Goal: Task Accomplishment & Management: Complete application form

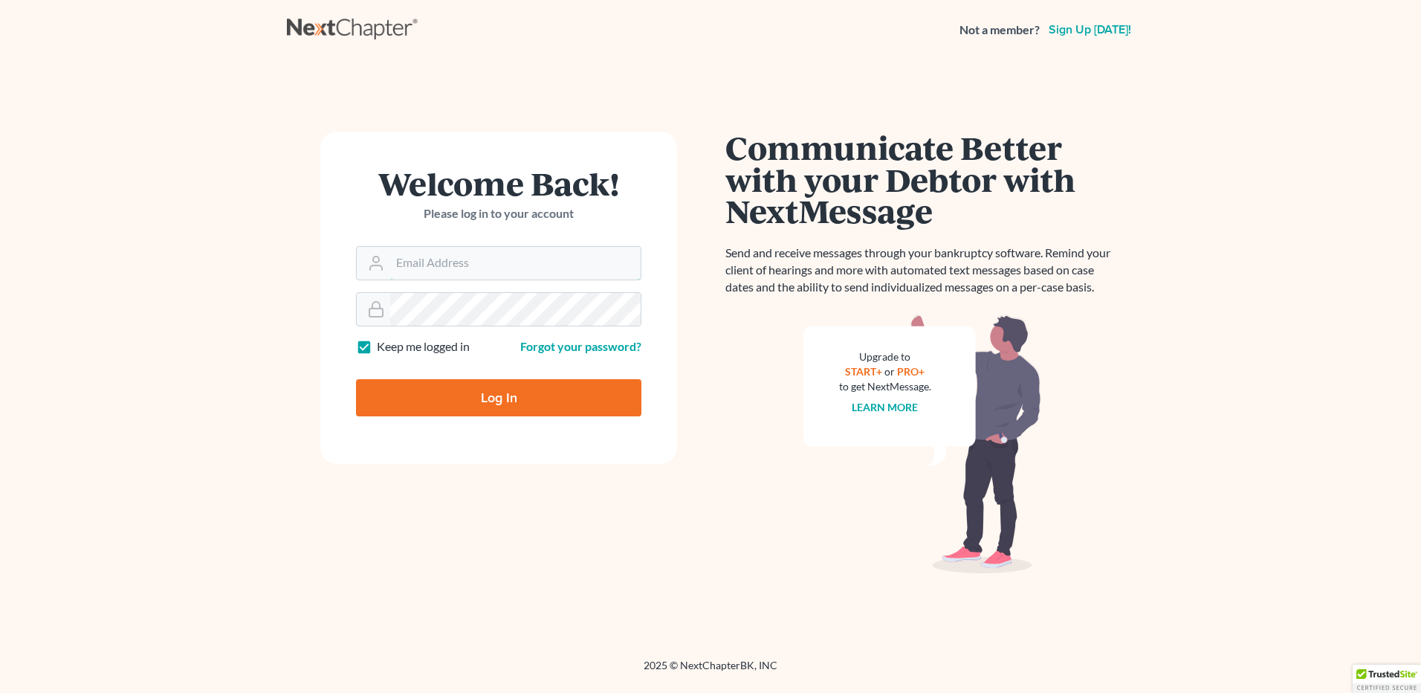
type input "[EMAIL_ADDRESS][DOMAIN_NAME]"
click at [493, 400] on input "Log In" at bounding box center [498, 397] width 285 height 37
type input "Thinking..."
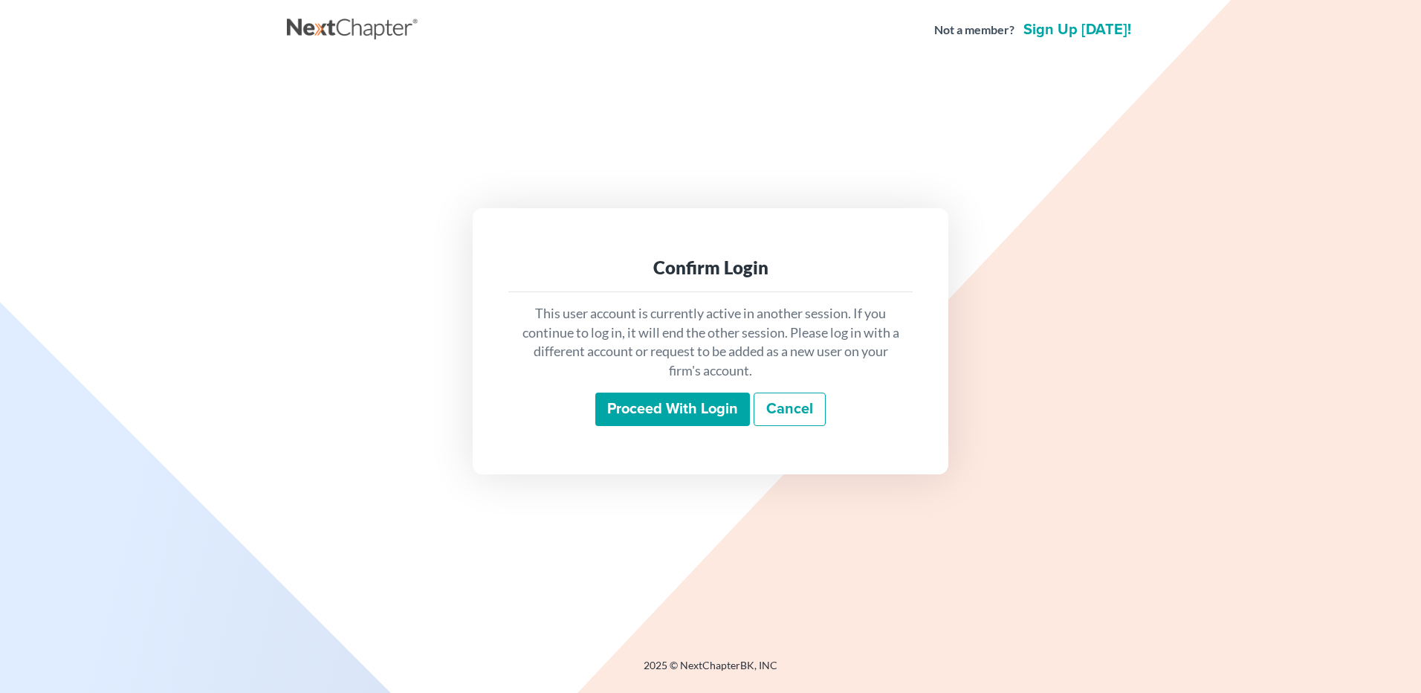
click at [688, 410] on input "Proceed with login" at bounding box center [672, 409] width 155 height 34
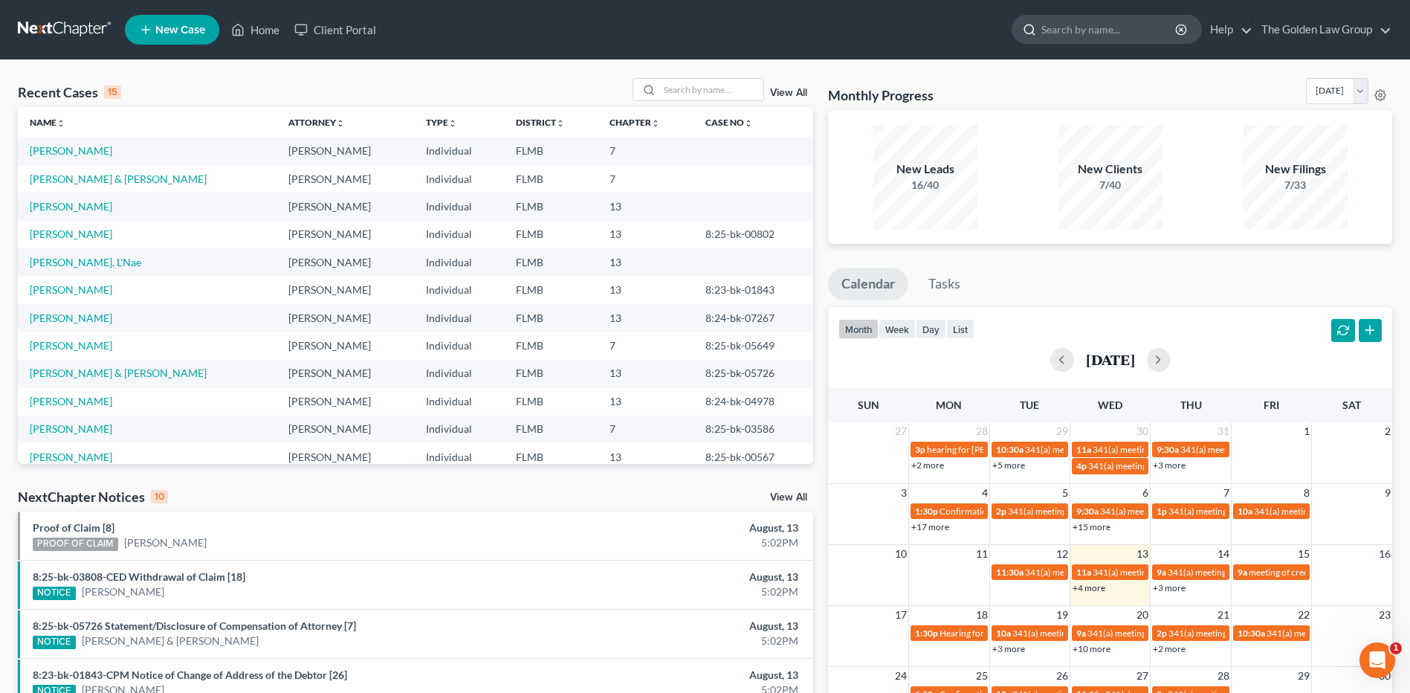
click at [1089, 28] on input "search" at bounding box center [1109, 30] width 136 height 28
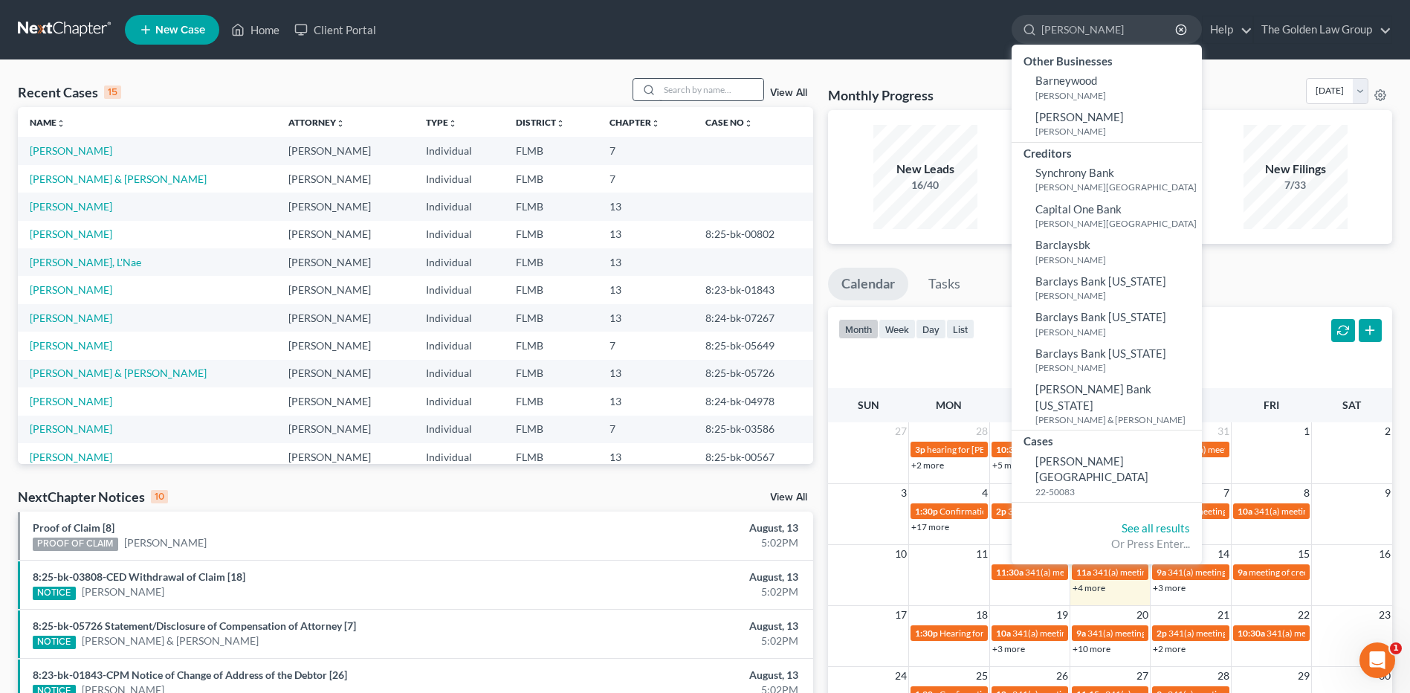
type input "[PERSON_NAME]"
click at [691, 93] on input "search" at bounding box center [711, 90] width 104 height 22
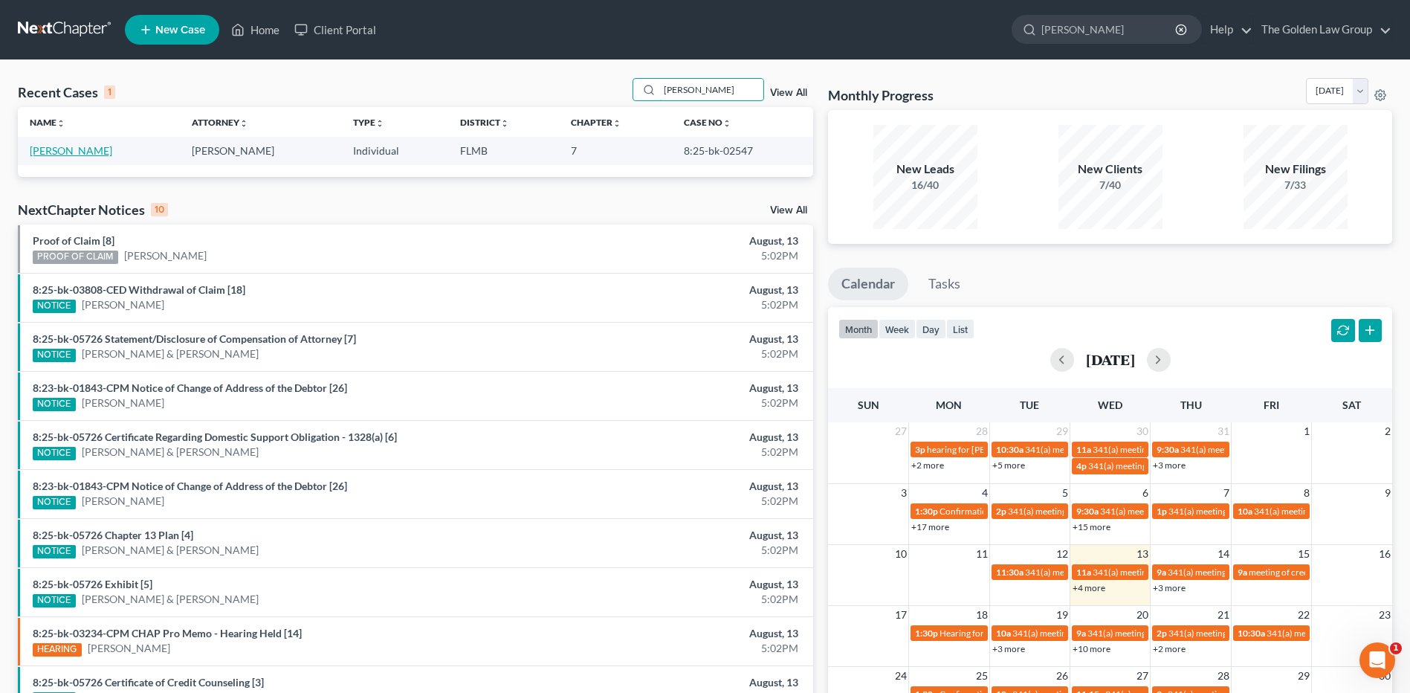
type input "[PERSON_NAME]"
click at [75, 152] on link "[PERSON_NAME]" at bounding box center [71, 150] width 83 height 13
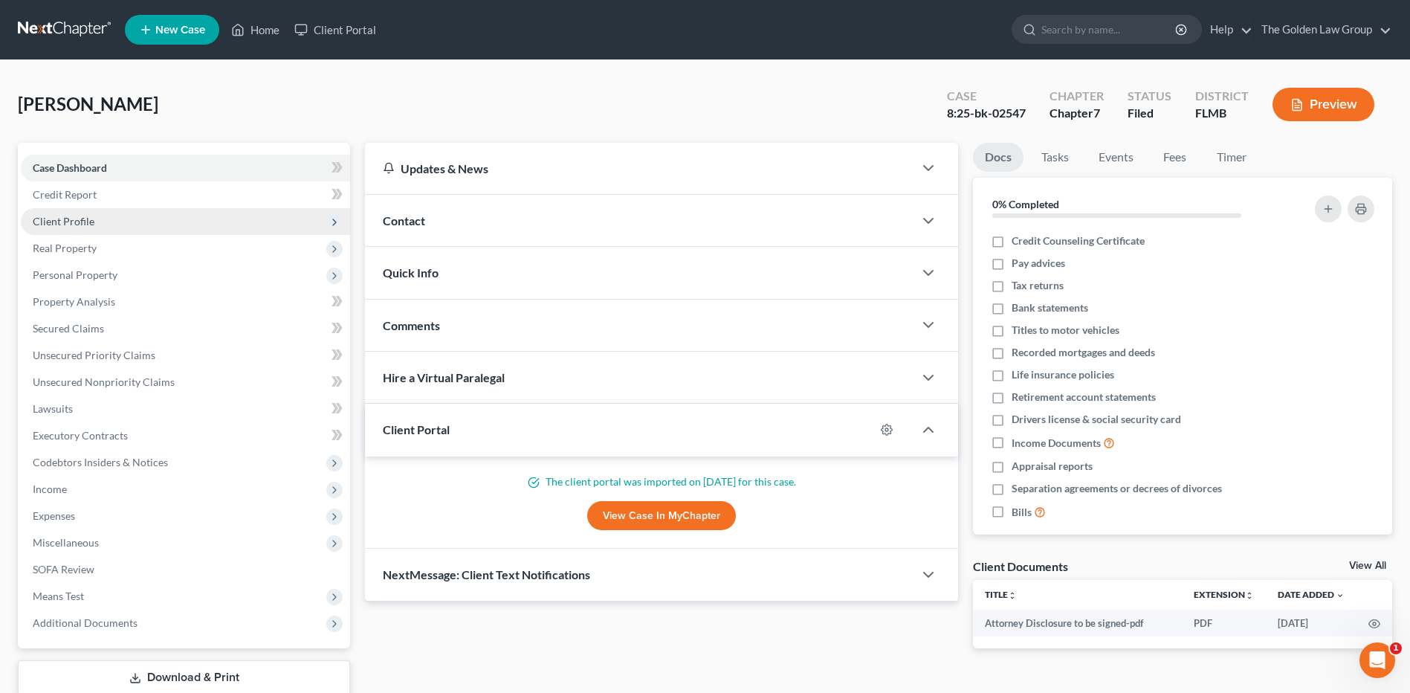
click at [61, 217] on span "Client Profile" at bounding box center [64, 221] width 62 height 13
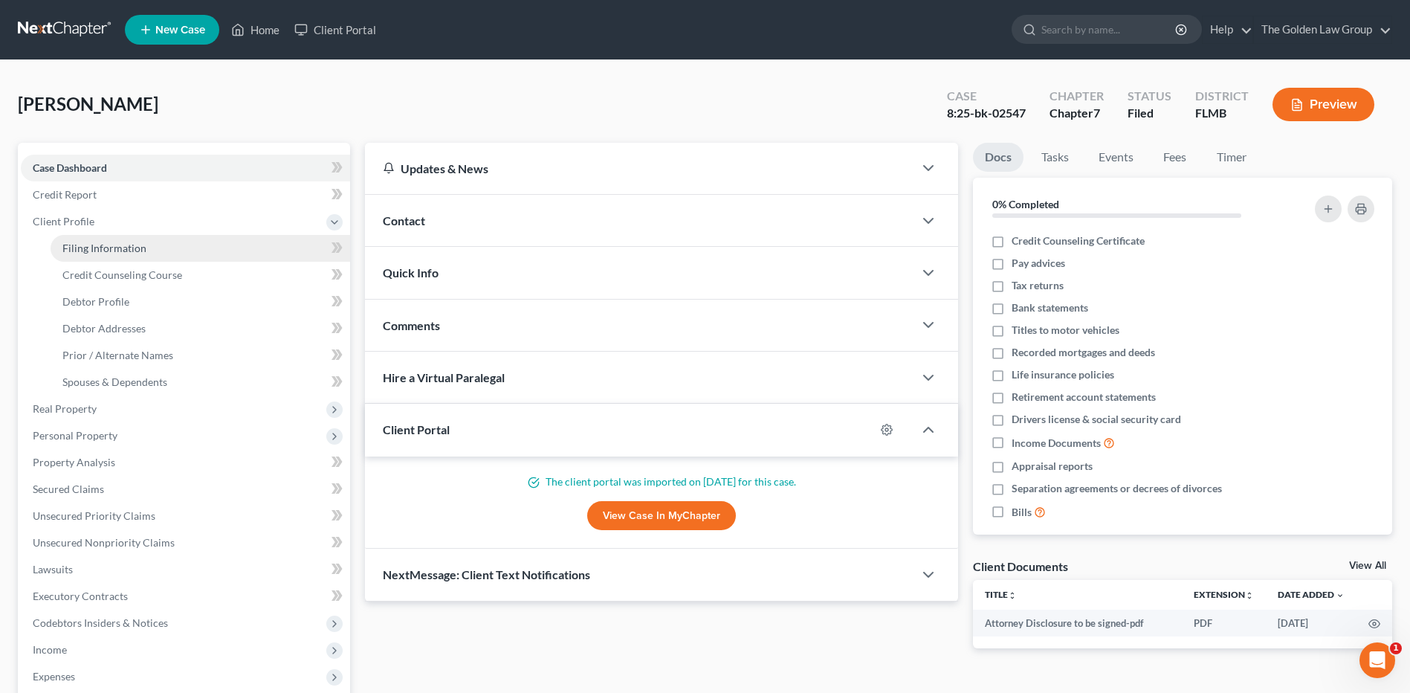
click at [143, 249] on span "Filing Information" at bounding box center [104, 248] width 84 height 13
select select "1"
select select "0"
select select "9"
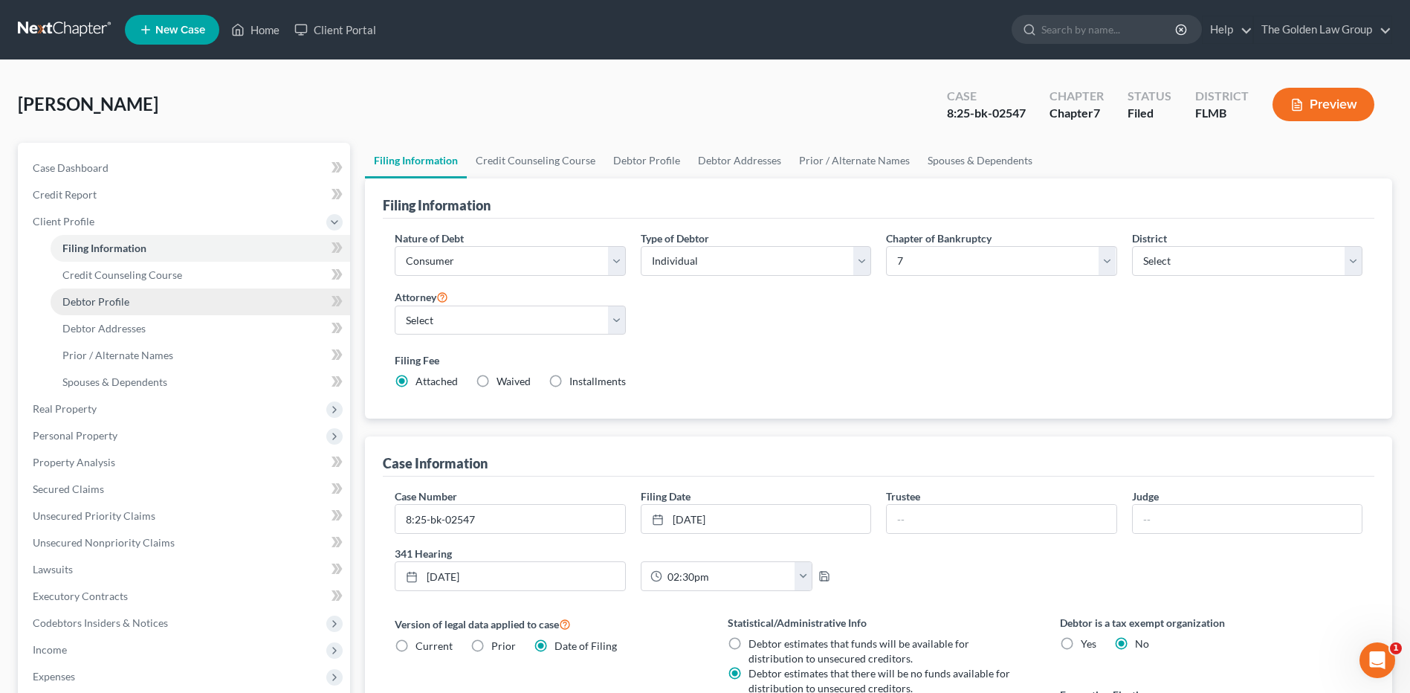
click at [106, 301] on span "Debtor Profile" at bounding box center [95, 301] width 67 height 13
select select "3"
select select "1"
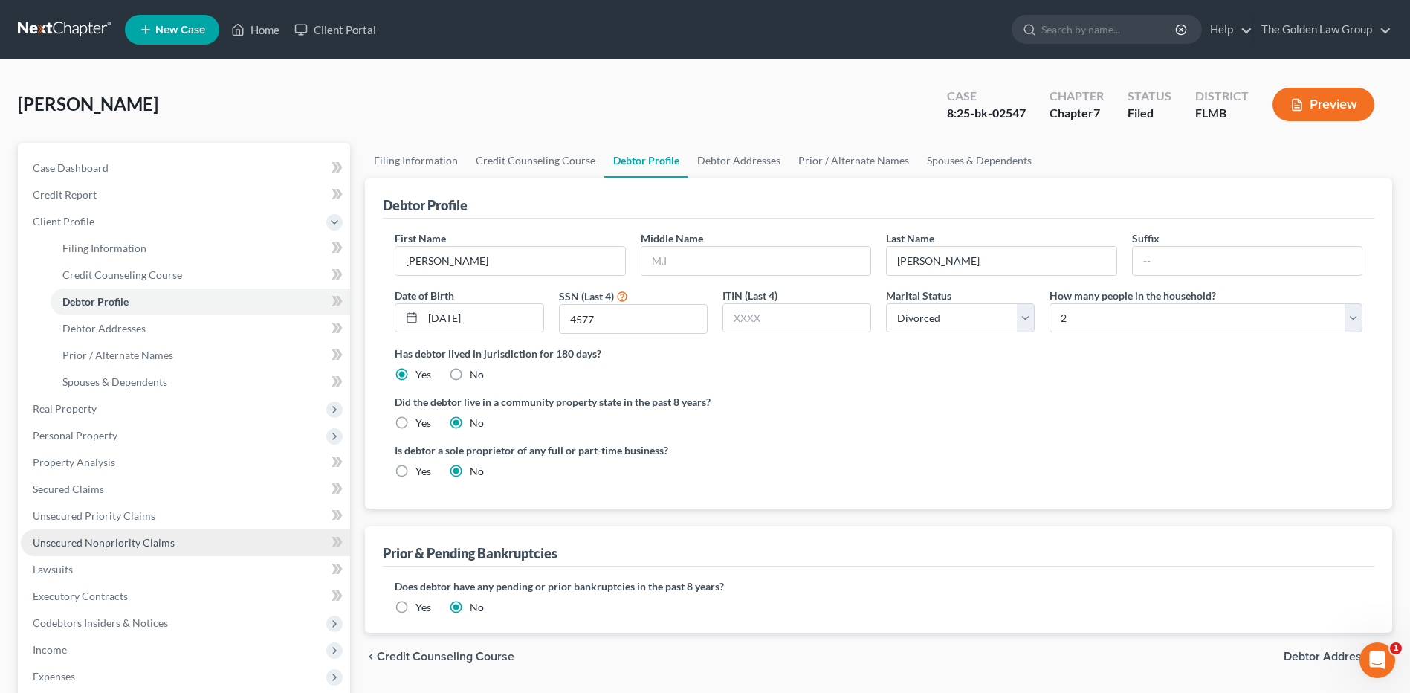
click at [67, 540] on span "Unsecured Nonpriority Claims" at bounding box center [104, 542] width 142 height 13
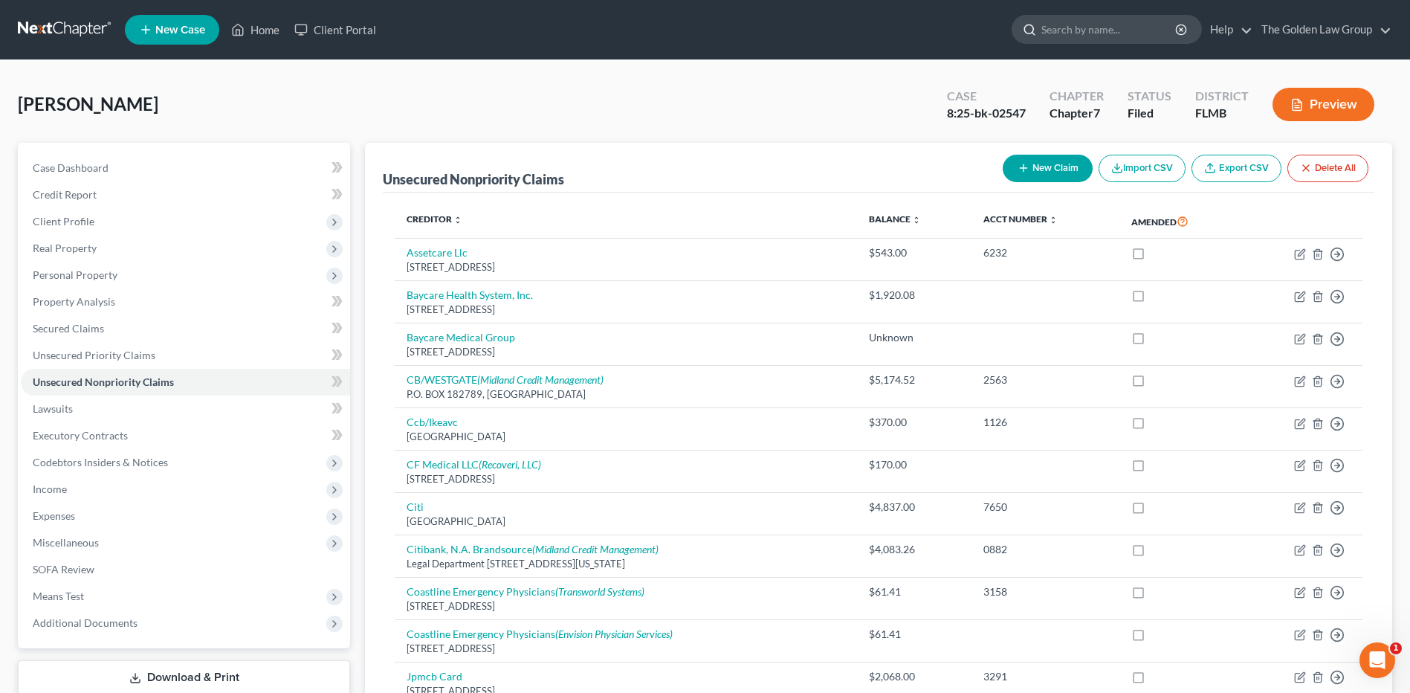
click at [1074, 28] on input "search" at bounding box center [1109, 30] width 136 height 28
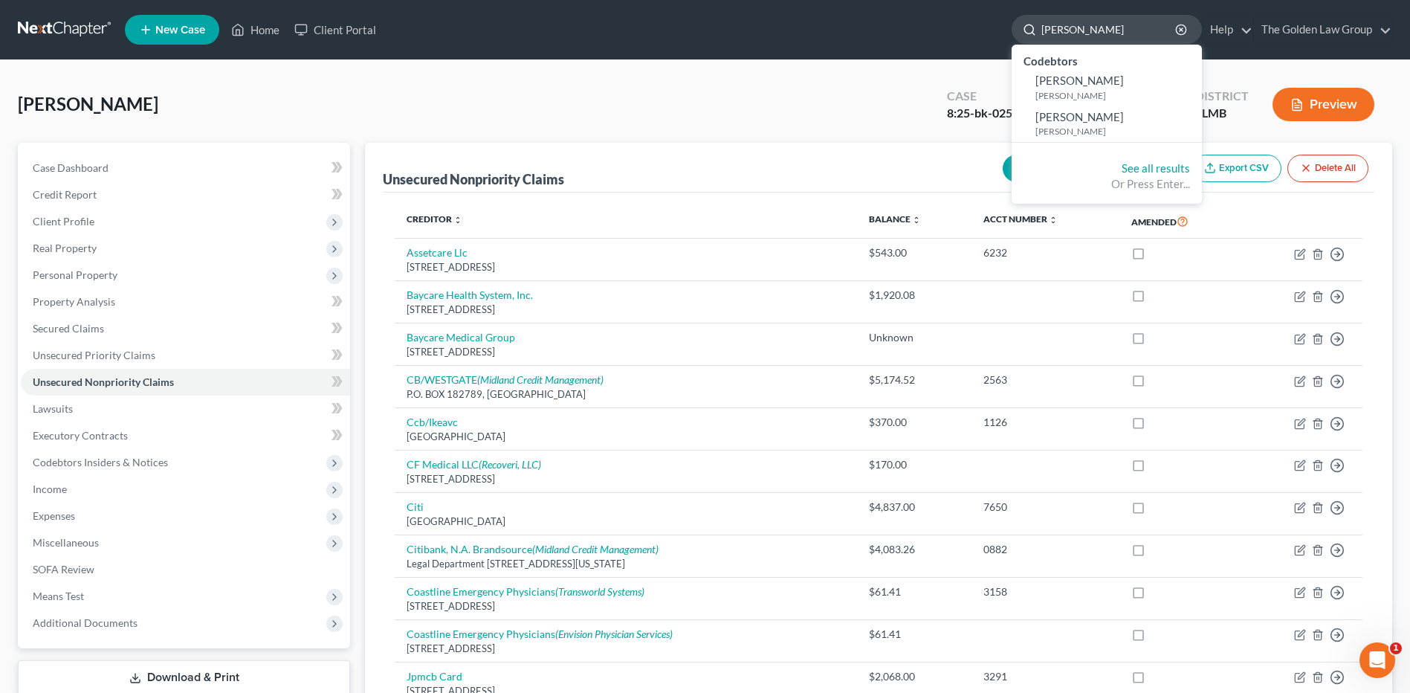
drag, startPoint x: 1115, startPoint y: 26, endPoint x: 1030, endPoint y: 31, distance: 84.9
click at [1030, 32] on div "[PERSON_NAME]" at bounding box center [1107, 29] width 190 height 29
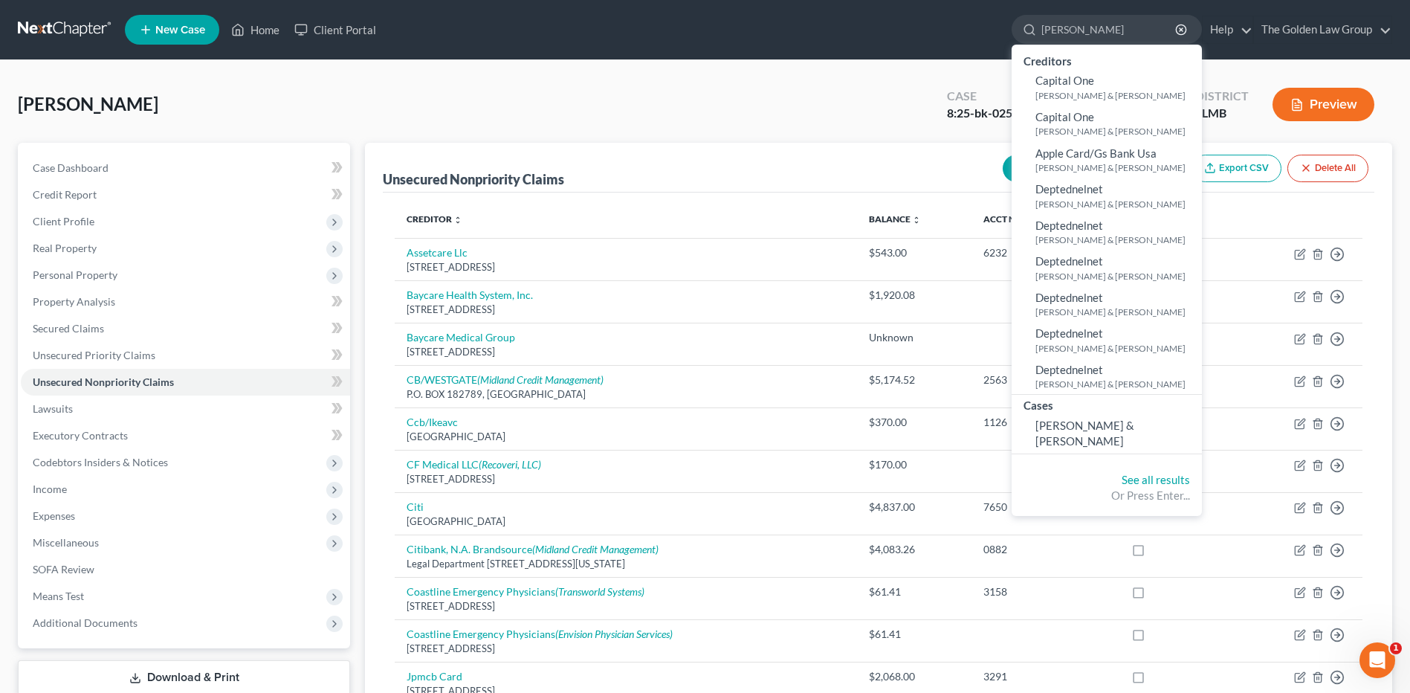
type input "[PERSON_NAME]"
click at [445, 42] on ul "New Case Home Client Portal [PERSON_NAME] - No Result - Creditors Capital One […" at bounding box center [758, 29] width 1267 height 39
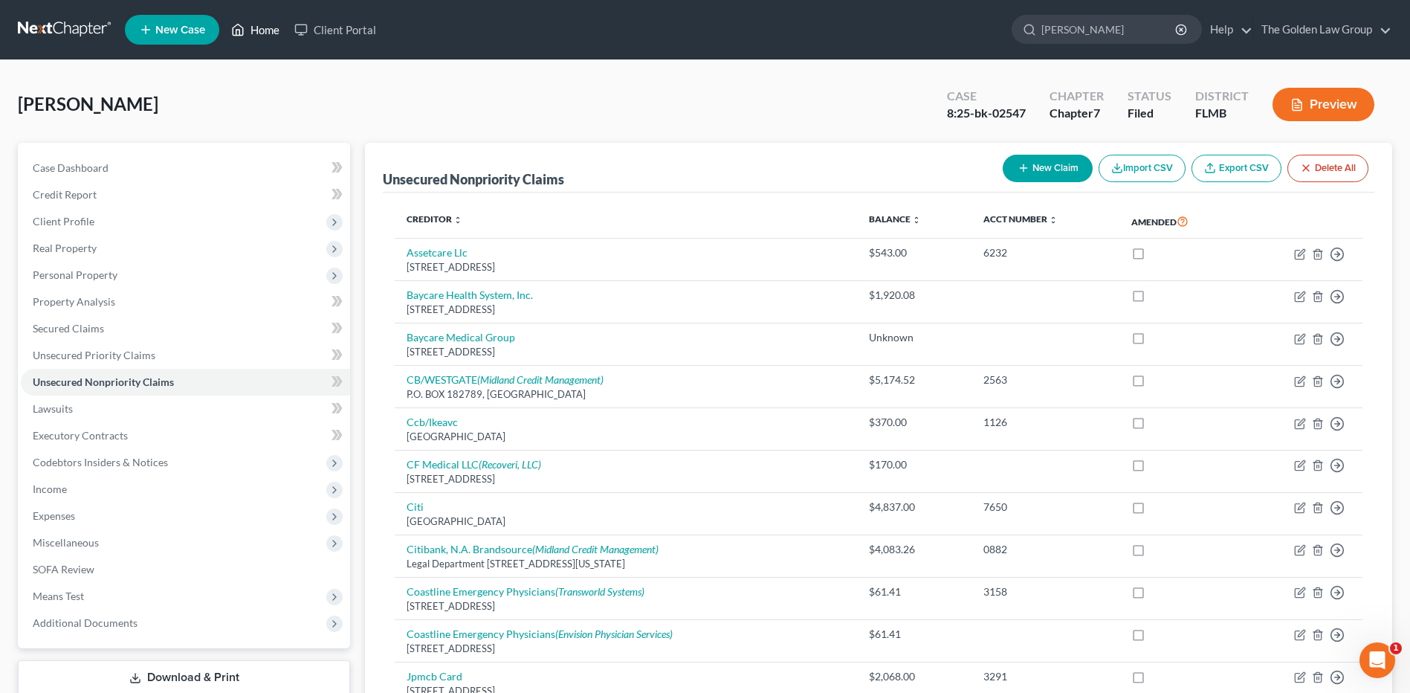
click at [270, 30] on link "Home" at bounding box center [255, 29] width 63 height 27
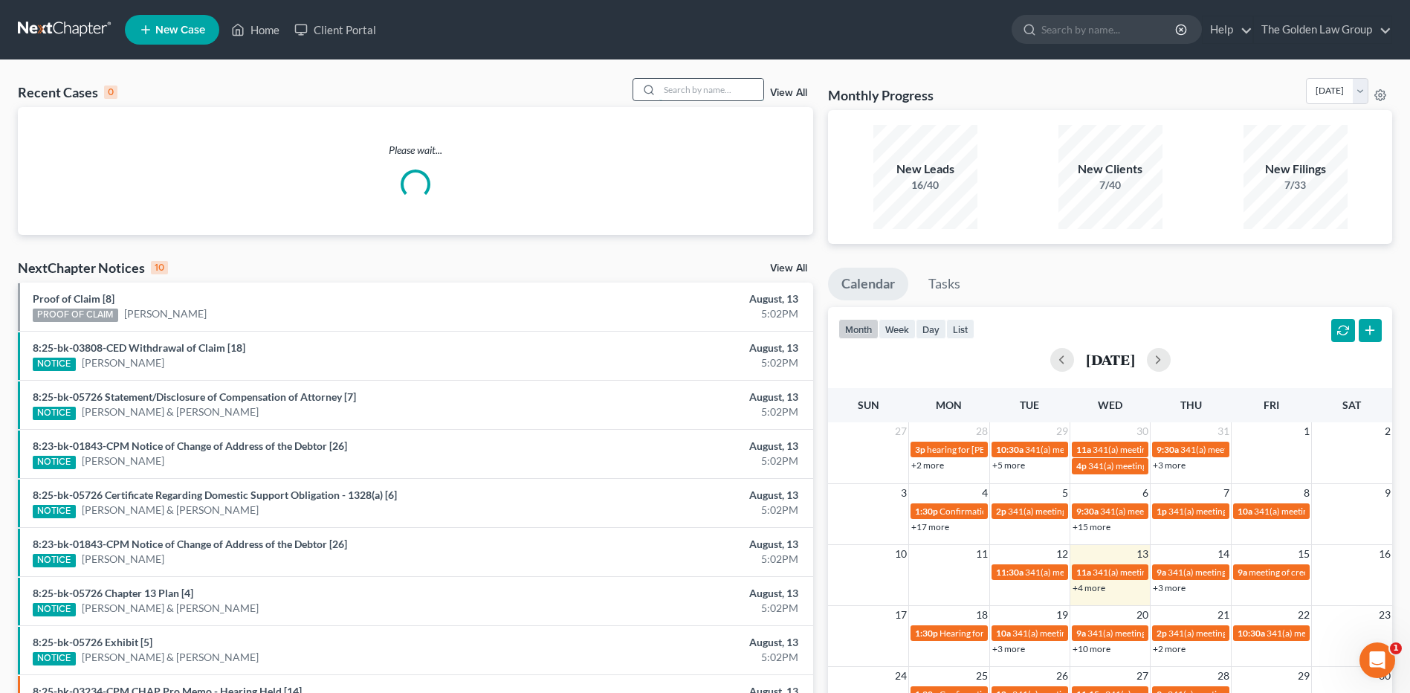
click at [679, 85] on input "search" at bounding box center [711, 90] width 104 height 22
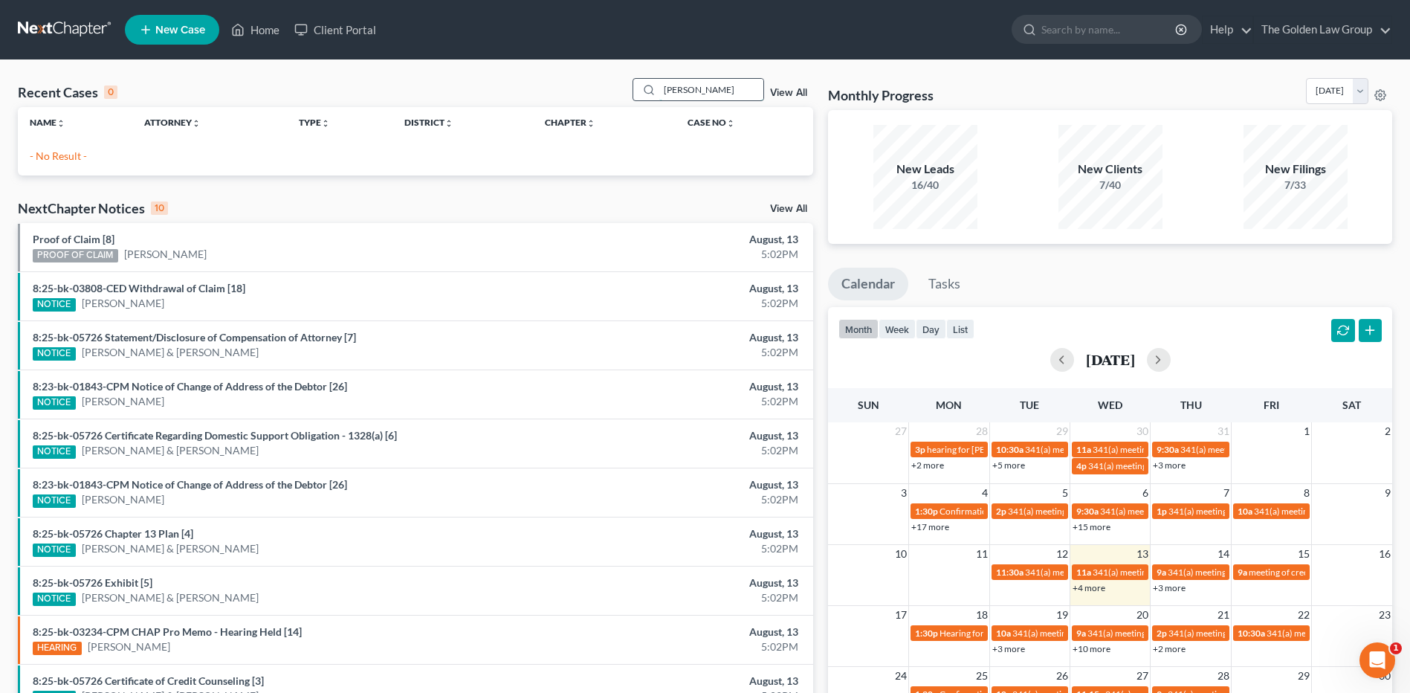
drag, startPoint x: 688, startPoint y: 90, endPoint x: 713, endPoint y: 89, distance: 24.5
click at [712, 89] on input "[PERSON_NAME]" at bounding box center [711, 90] width 104 height 22
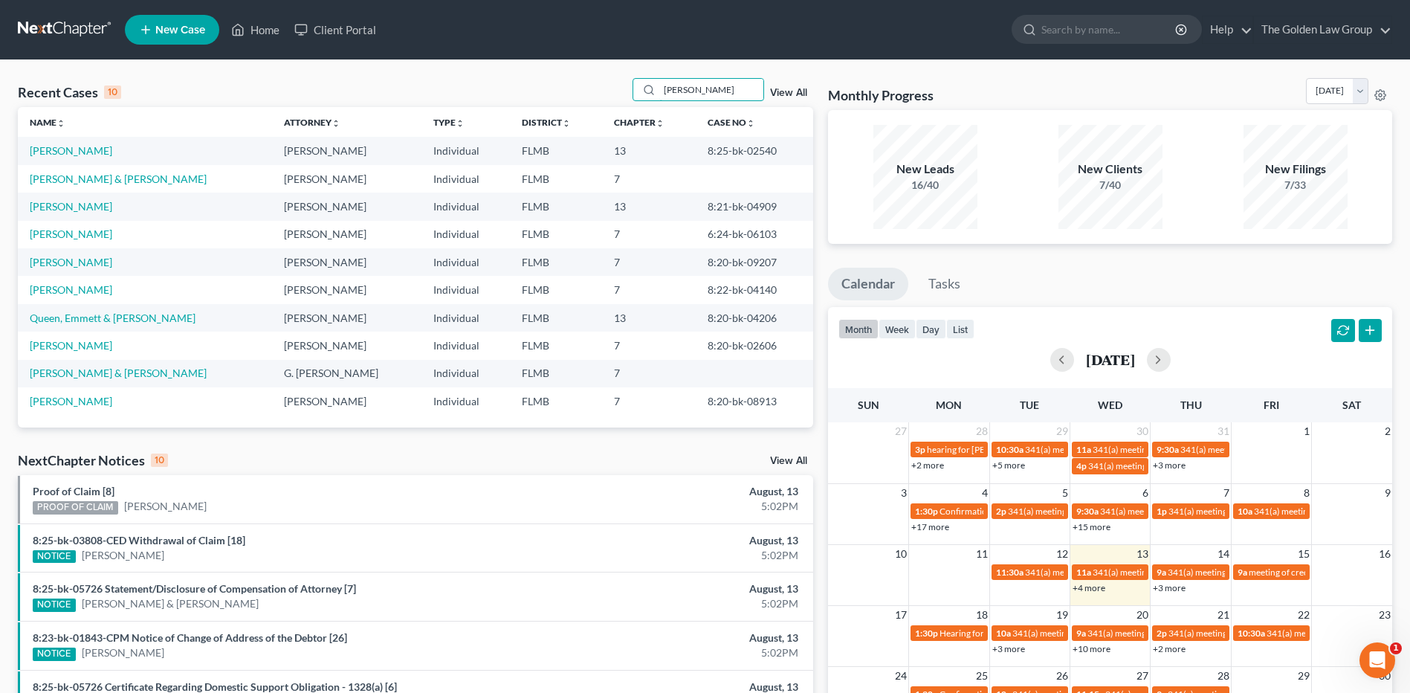
type input "[PERSON_NAME]"
